Goal: Check status: Check status

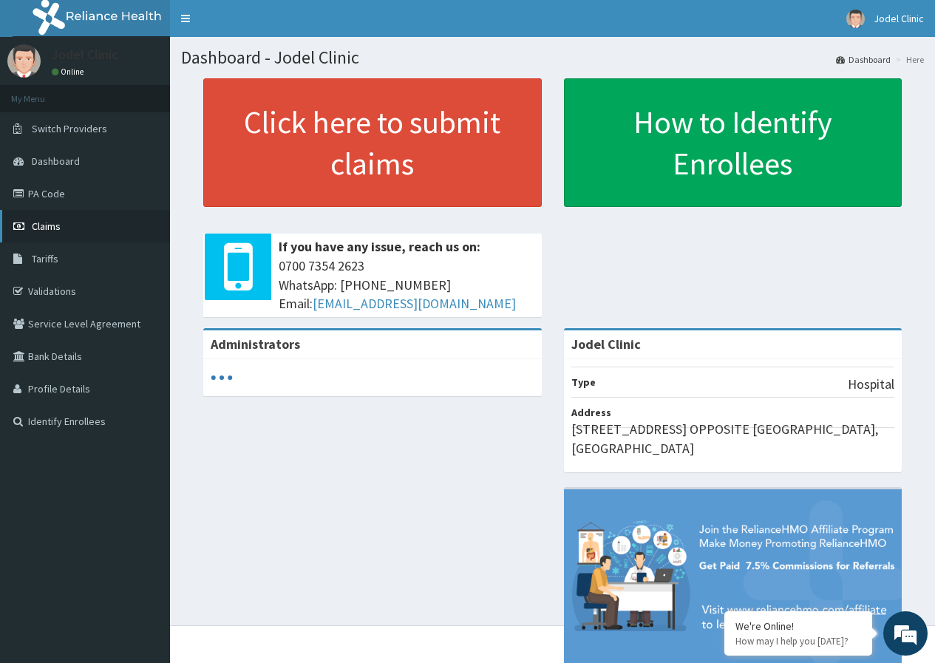
click at [49, 220] on link "Claims" at bounding box center [85, 226] width 170 height 33
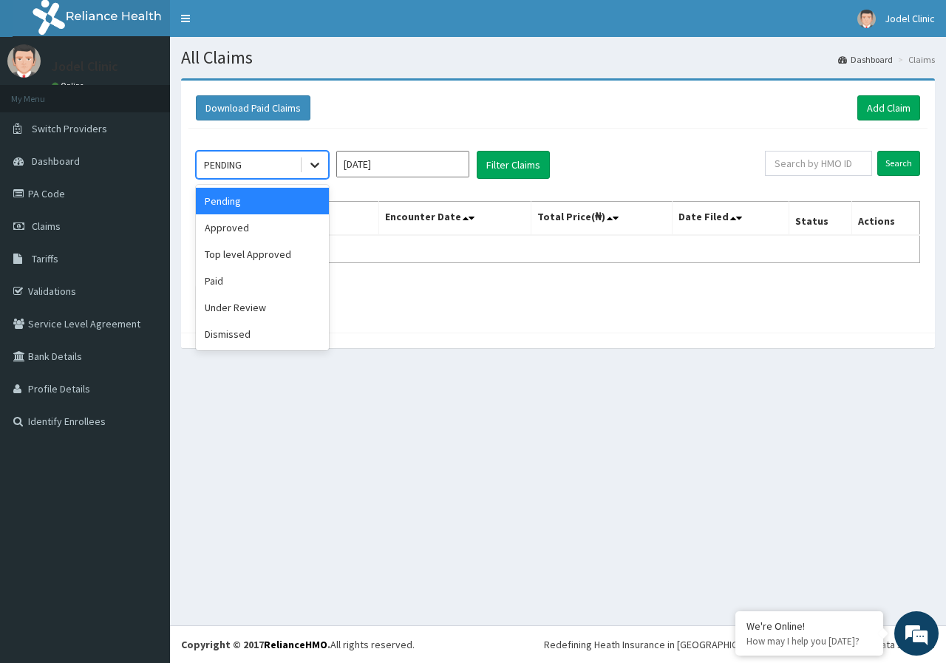
click at [308, 164] on icon at bounding box center [314, 164] width 15 height 15
click at [288, 228] on div "Approved" at bounding box center [262, 227] width 133 height 27
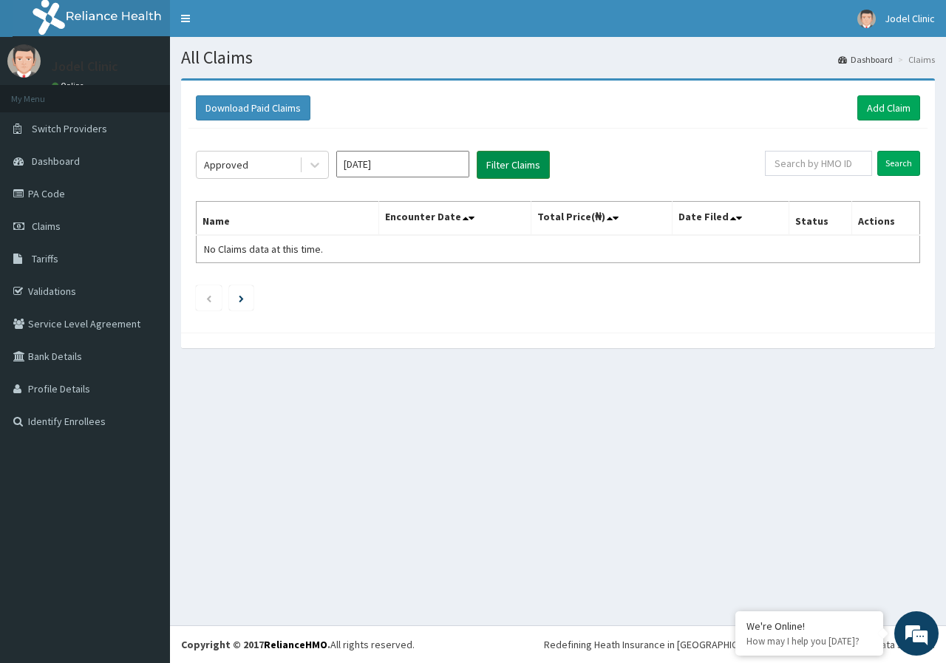
click at [497, 164] on button "Filter Claims" at bounding box center [513, 165] width 73 height 28
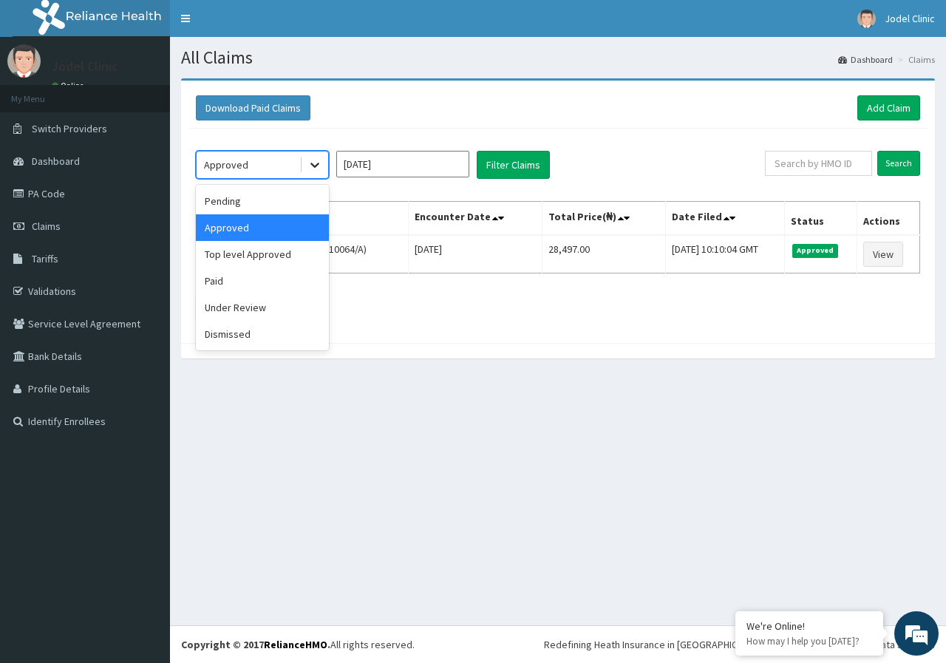
click at [319, 169] on icon at bounding box center [314, 164] width 15 height 15
click at [298, 198] on div "Pending" at bounding box center [262, 201] width 133 height 27
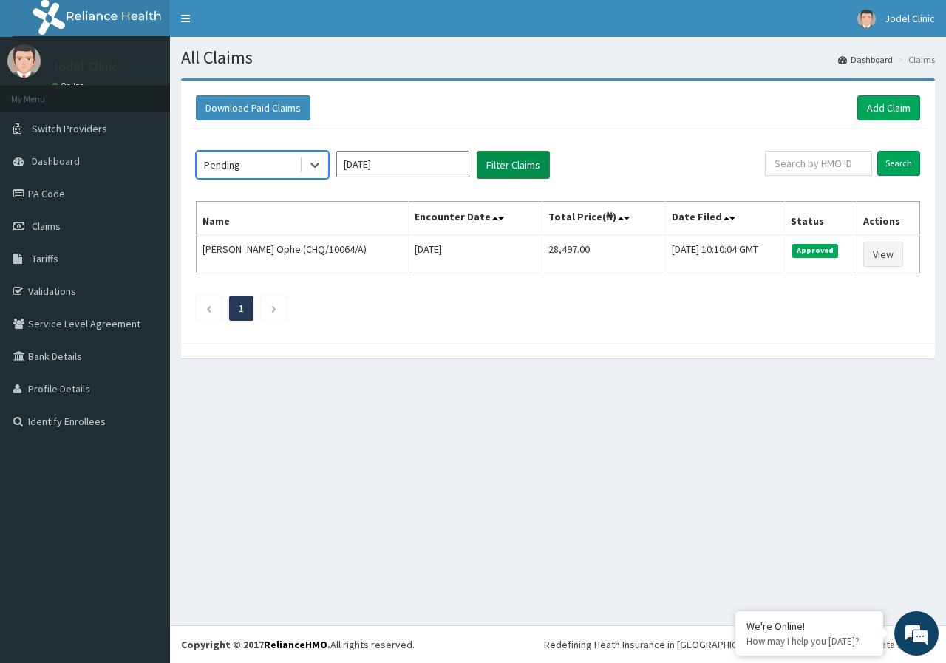
click at [509, 167] on button "Filter Claims" at bounding box center [513, 165] width 73 height 28
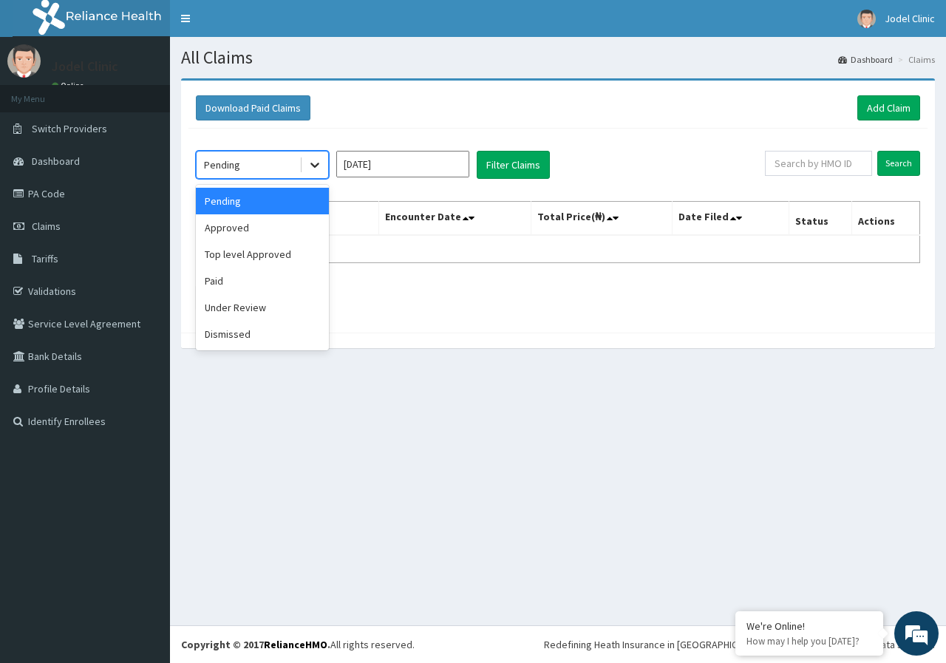
click at [316, 161] on icon at bounding box center [314, 164] width 15 height 15
click at [277, 254] on div "Top level Approved" at bounding box center [262, 254] width 133 height 27
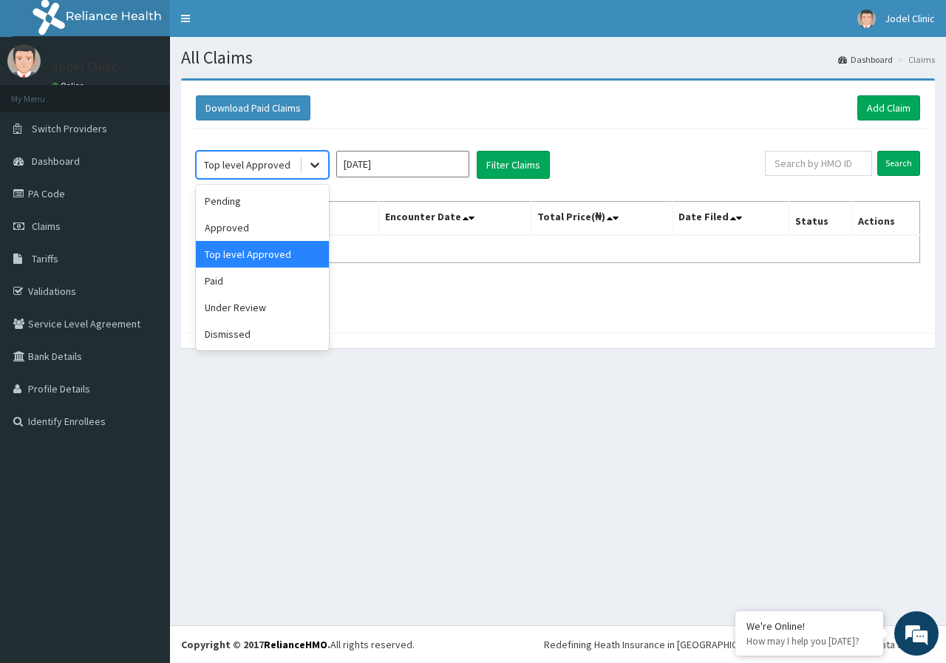
click at [316, 166] on icon at bounding box center [314, 165] width 9 height 5
click at [275, 283] on div "Paid" at bounding box center [262, 281] width 133 height 27
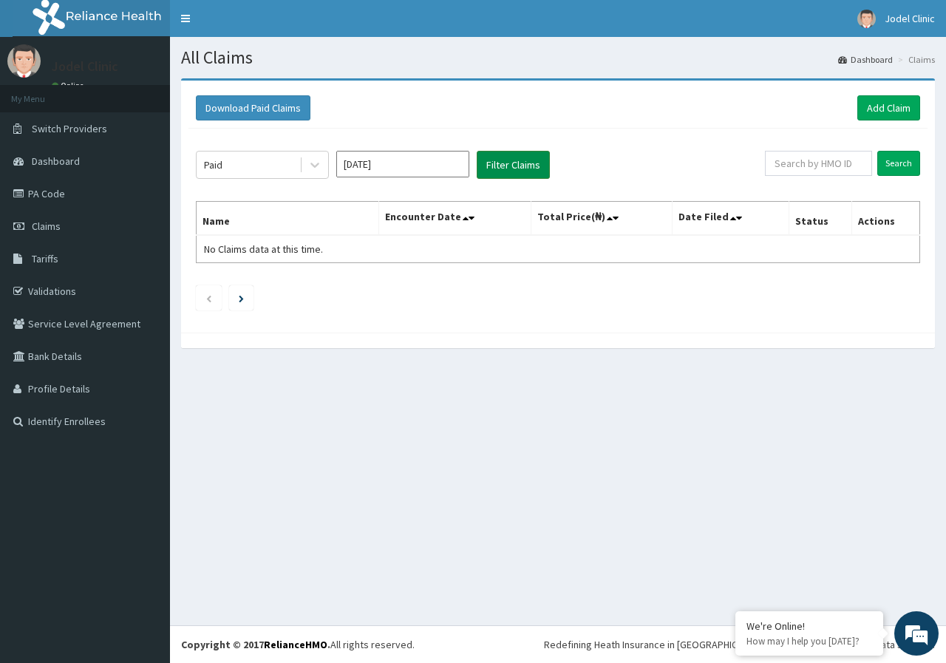
click at [529, 166] on button "Filter Claims" at bounding box center [513, 165] width 73 height 28
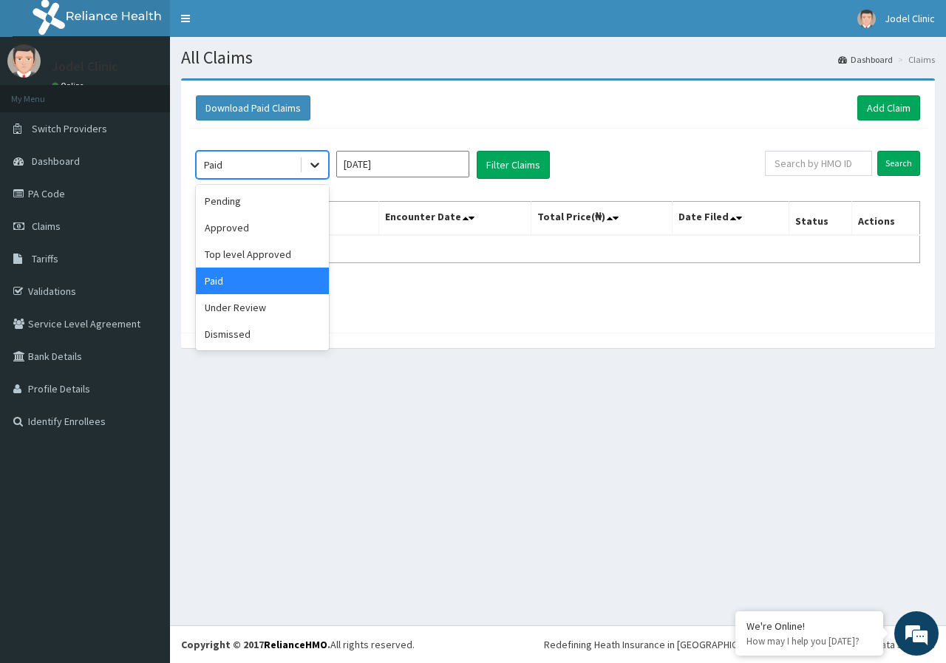
click at [315, 169] on icon at bounding box center [314, 164] width 15 height 15
click at [286, 205] on div "Pending" at bounding box center [262, 201] width 133 height 27
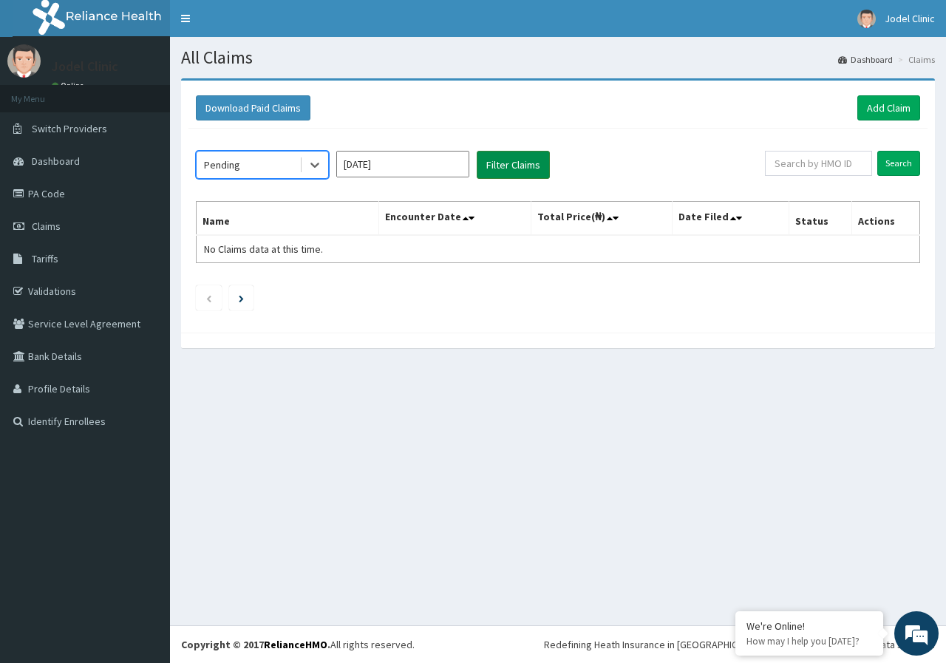
click at [493, 166] on button "Filter Claims" at bounding box center [513, 165] width 73 height 28
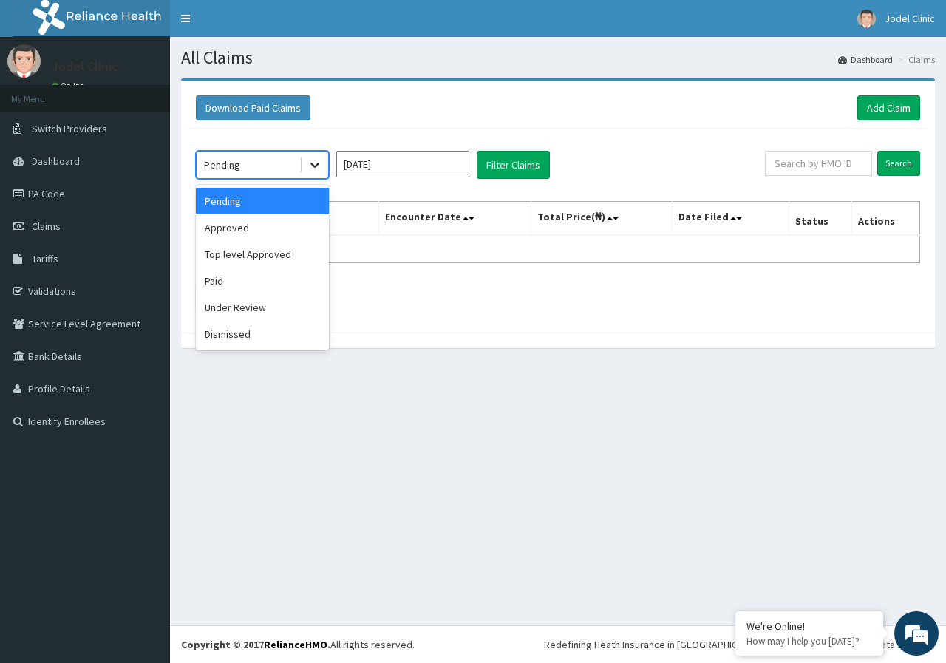
click at [316, 164] on icon at bounding box center [314, 164] width 15 height 15
click at [285, 333] on div "Dismissed" at bounding box center [262, 334] width 133 height 27
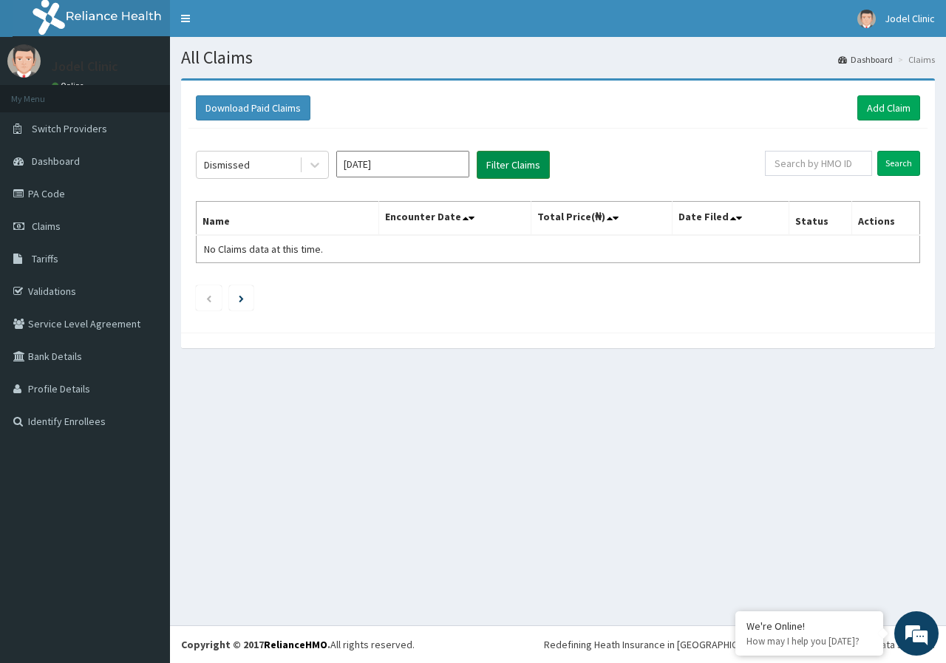
click at [539, 169] on button "Filter Claims" at bounding box center [513, 165] width 73 height 28
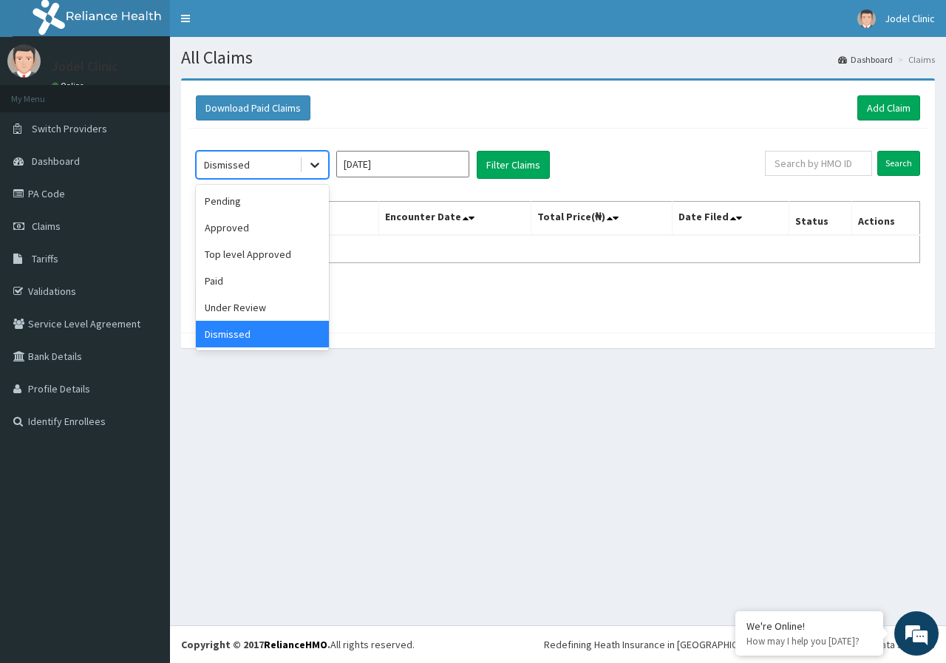
click at [313, 163] on icon at bounding box center [314, 164] width 15 height 15
click at [272, 308] on div "Under Review" at bounding box center [262, 307] width 133 height 27
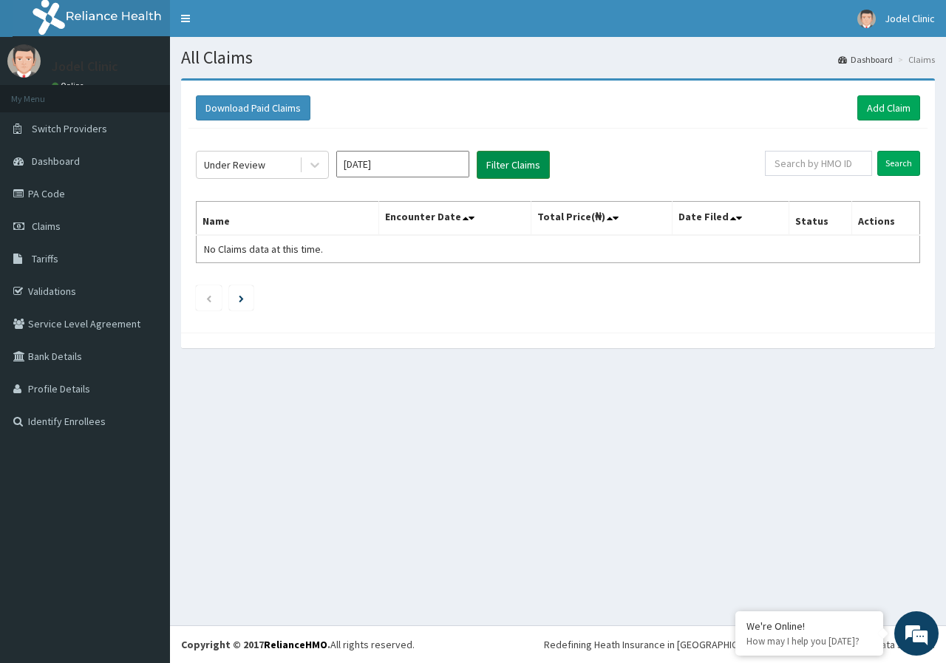
click at [511, 167] on button "Filter Claims" at bounding box center [513, 165] width 73 height 28
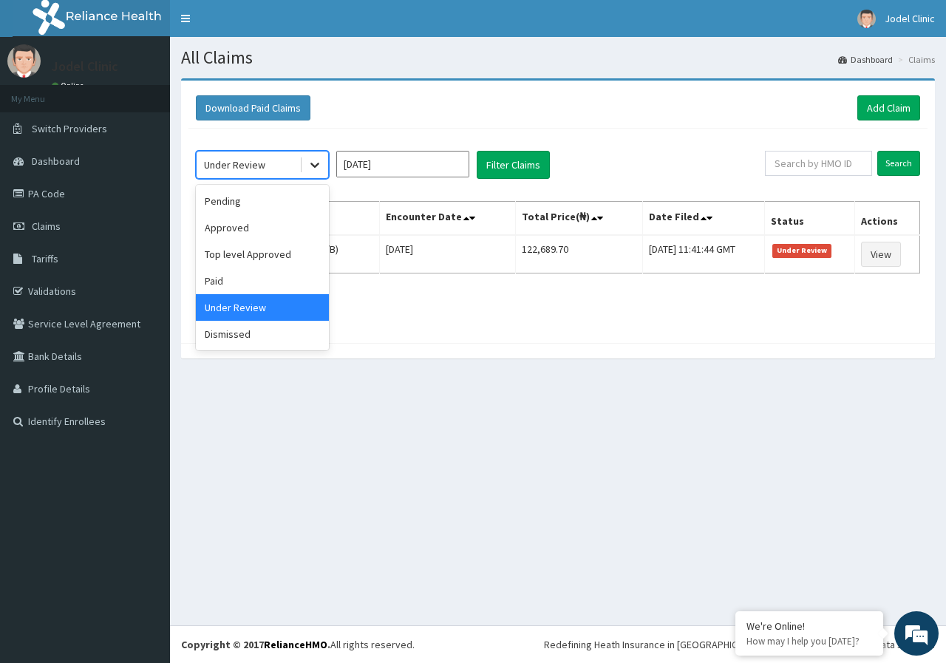
click at [320, 159] on icon at bounding box center [314, 164] width 15 height 15
click at [270, 281] on div "Paid" at bounding box center [262, 281] width 133 height 27
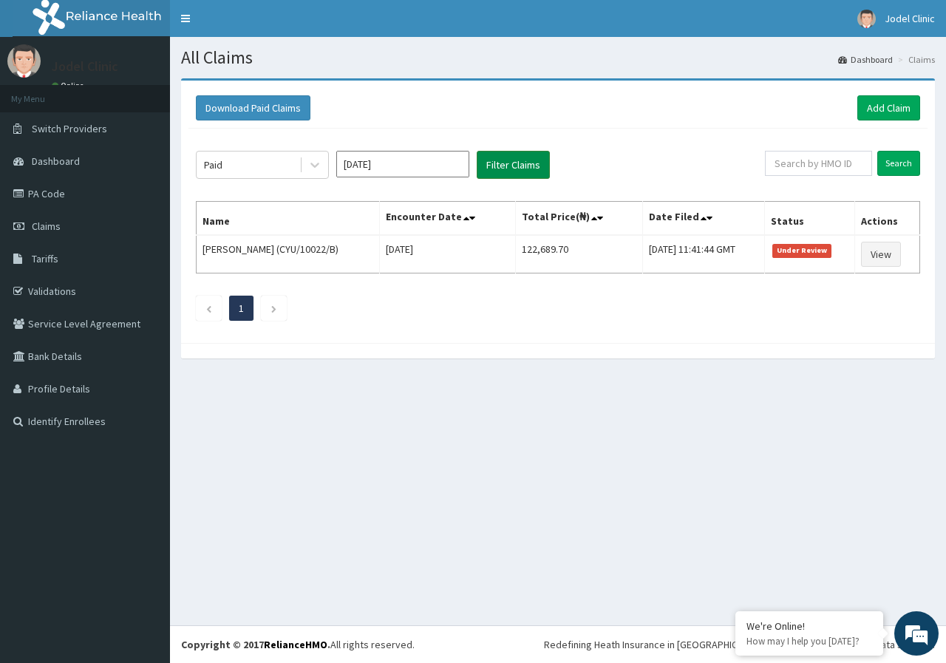
click at [531, 166] on button "Filter Claims" at bounding box center [513, 165] width 73 height 28
